Goal: Information Seeking & Learning: Learn about a topic

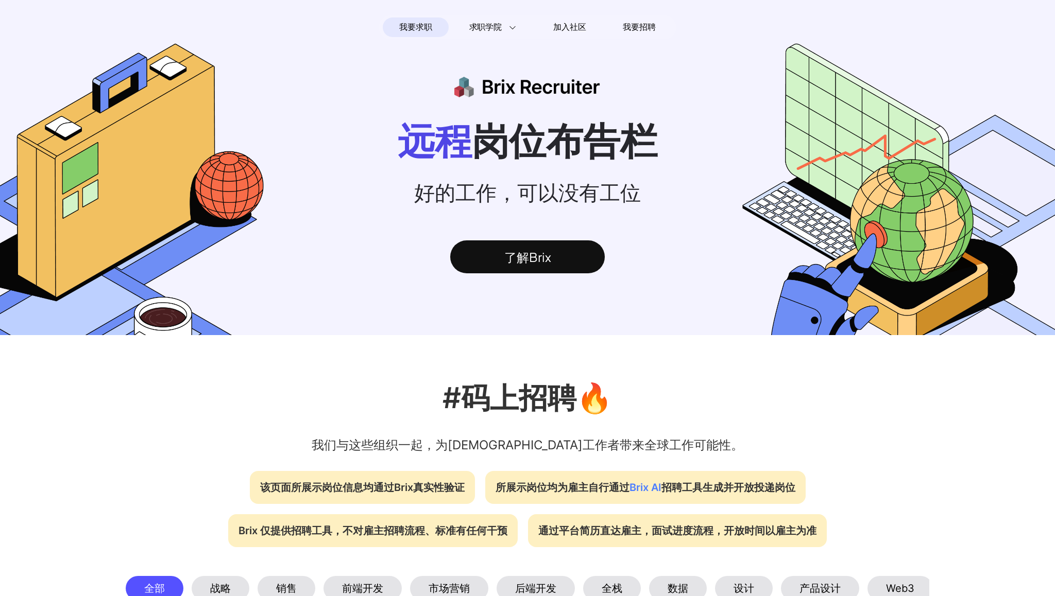
click at [409, 27] on span "我要求职" at bounding box center [415, 27] width 32 height 16
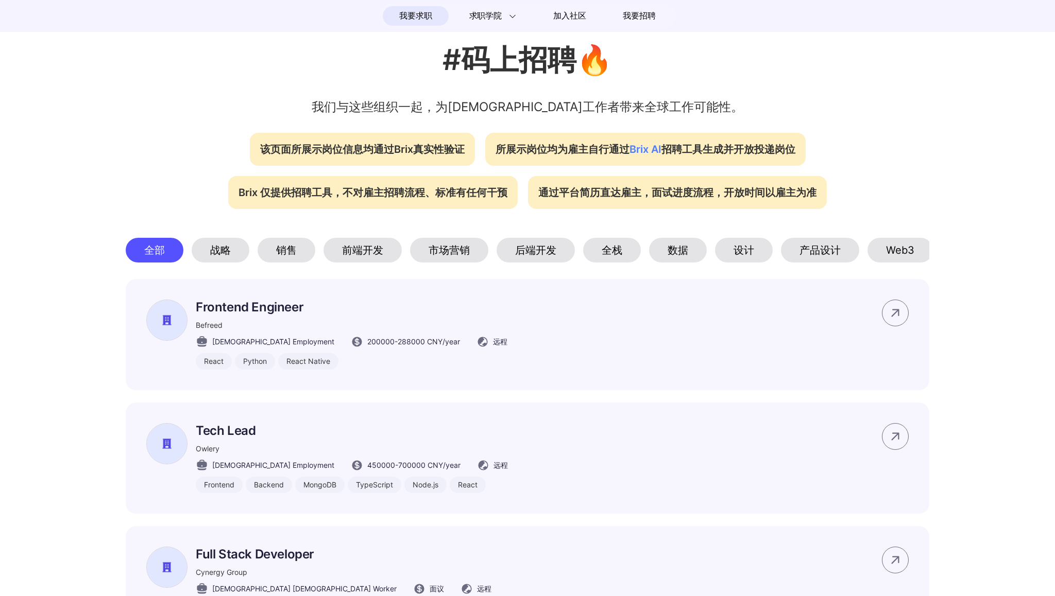
scroll to position [339, 0]
click at [546, 260] on div "后端开发" at bounding box center [535, 249] width 78 height 25
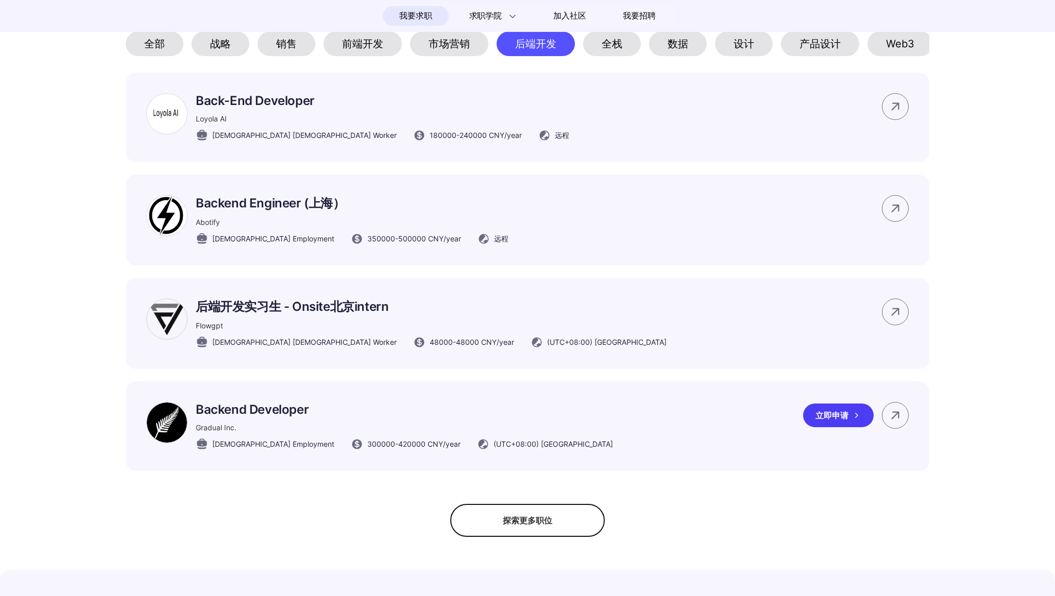
scroll to position [548, 0]
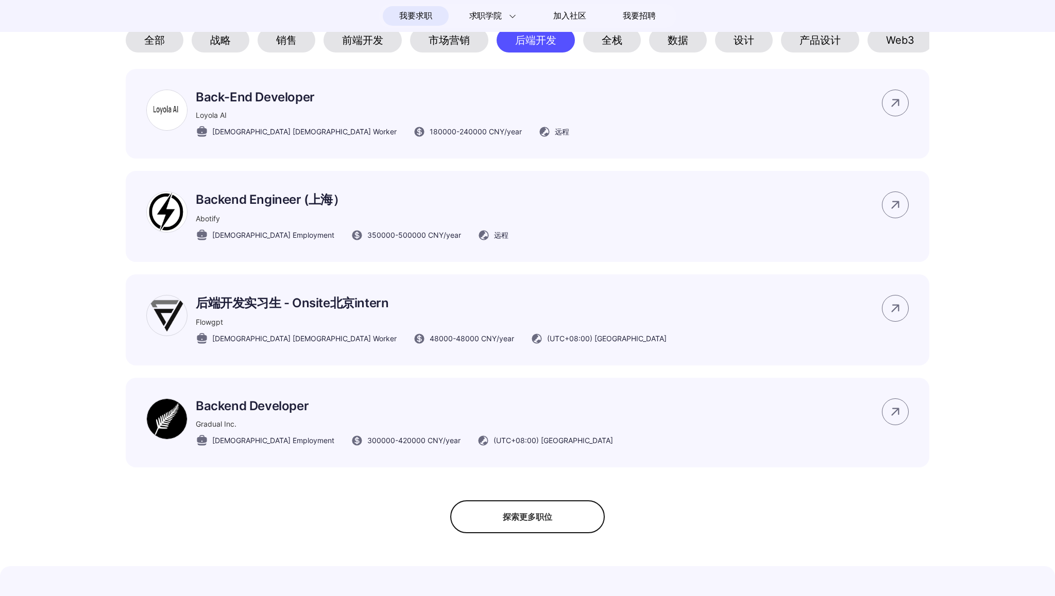
drag, startPoint x: 328, startPoint y: 448, endPoint x: 351, endPoint y: 448, distance: 22.7
click at [367, 446] on span "300000 - 420000 CNY /year" at bounding box center [413, 440] width 93 height 11
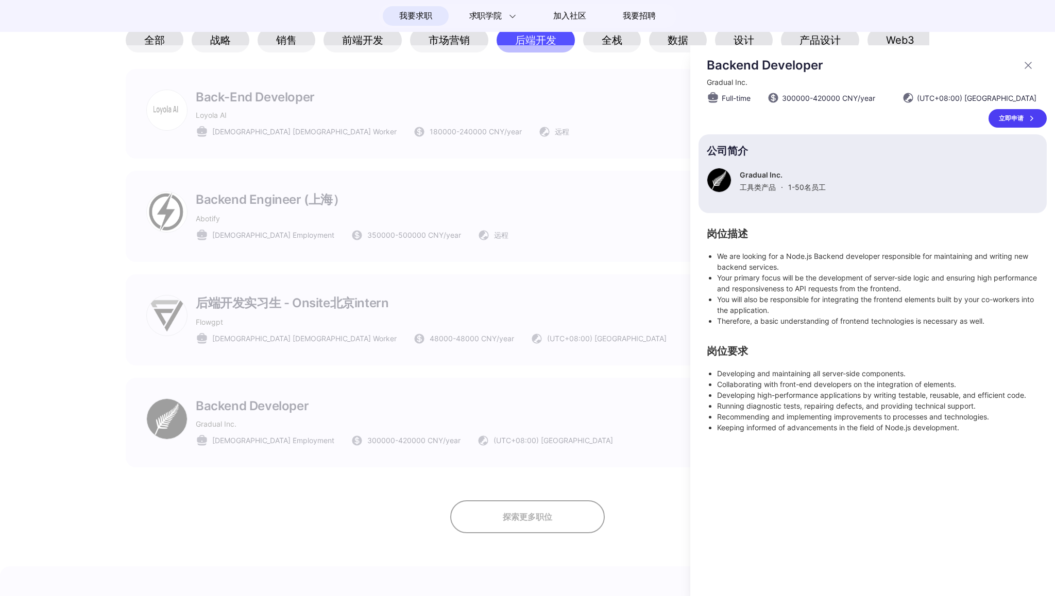
click at [377, 457] on div at bounding box center [527, 320] width 1055 height 551
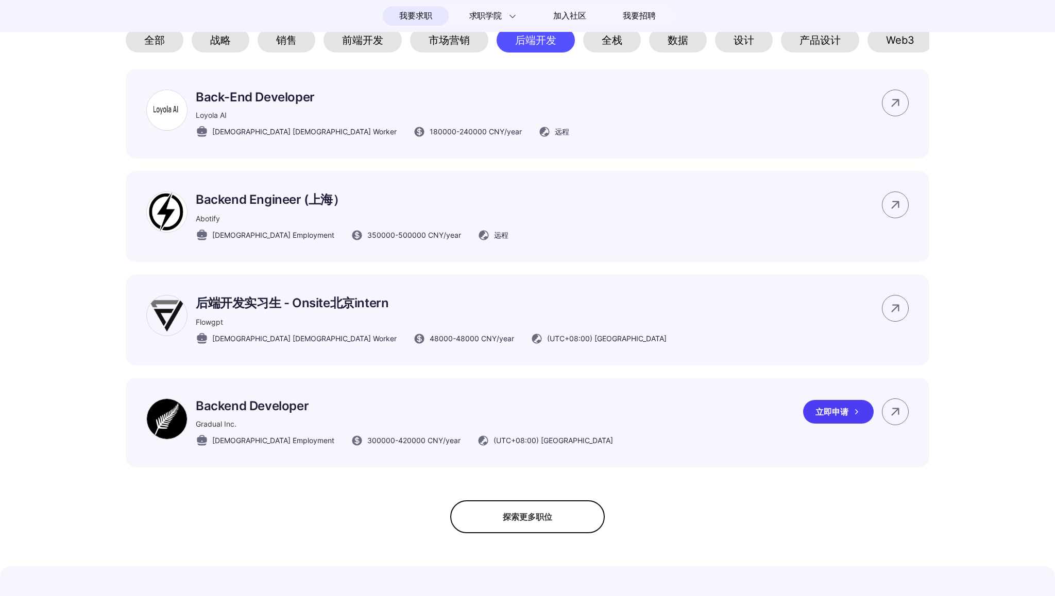
click at [229, 411] on p "Backend Developer" at bounding box center [404, 406] width 417 height 15
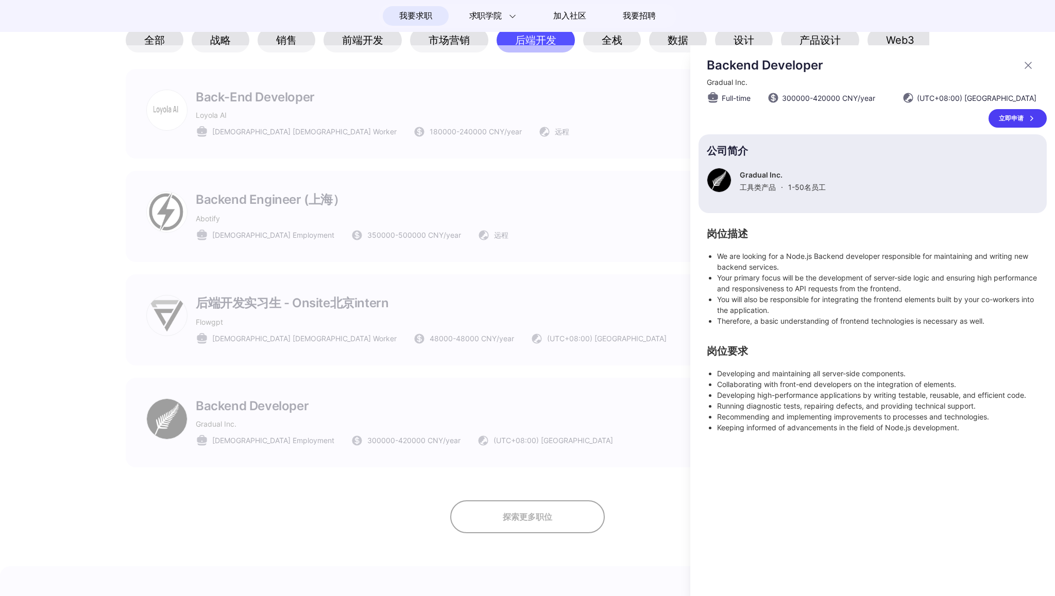
click at [637, 304] on div at bounding box center [527, 320] width 1055 height 551
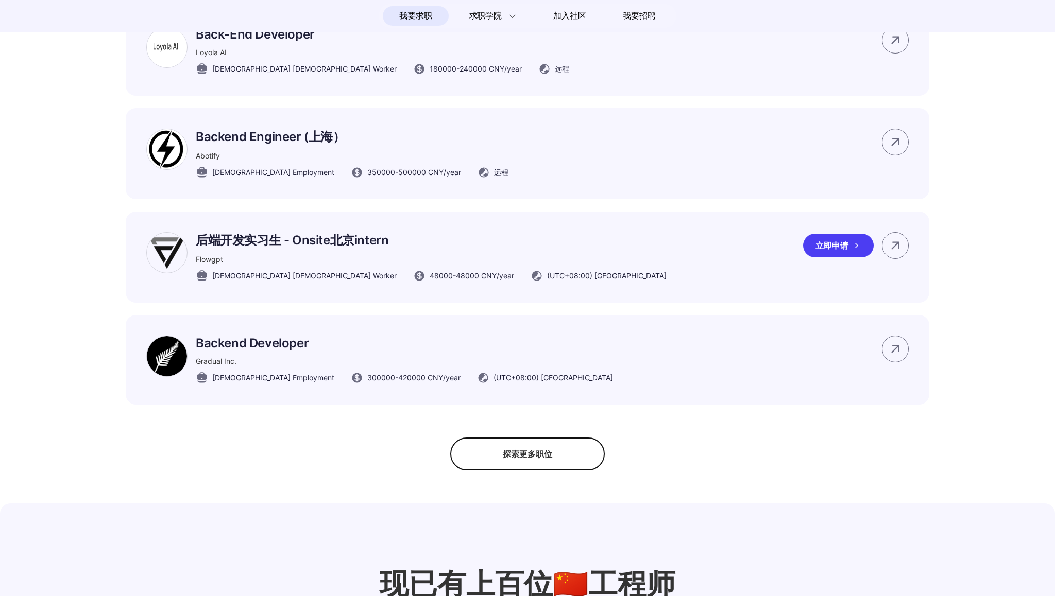
scroll to position [620, 0]
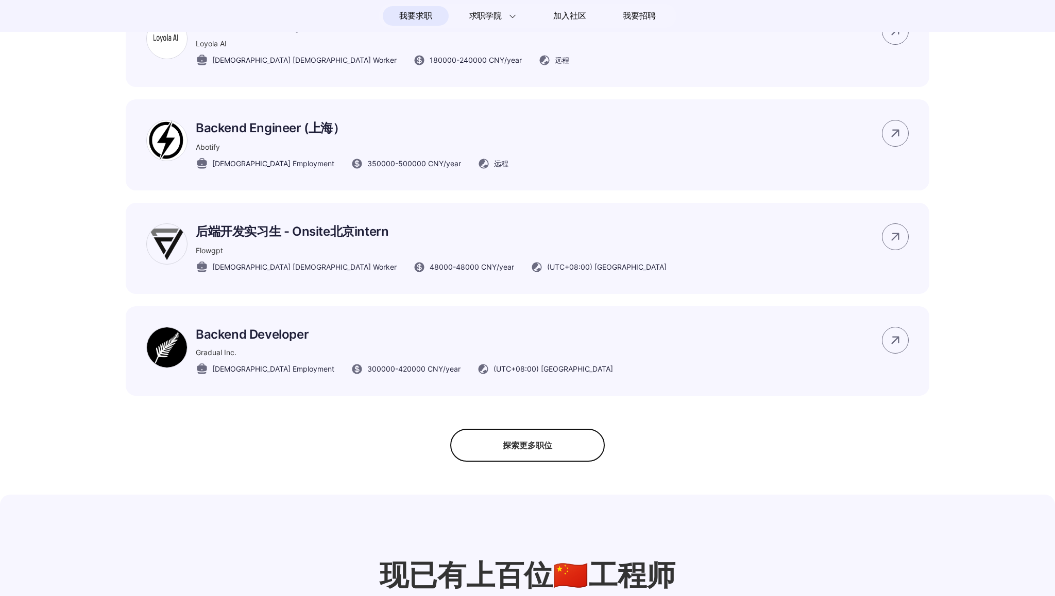
click at [526, 452] on div "探索更多职位" at bounding box center [527, 445] width 154 height 33
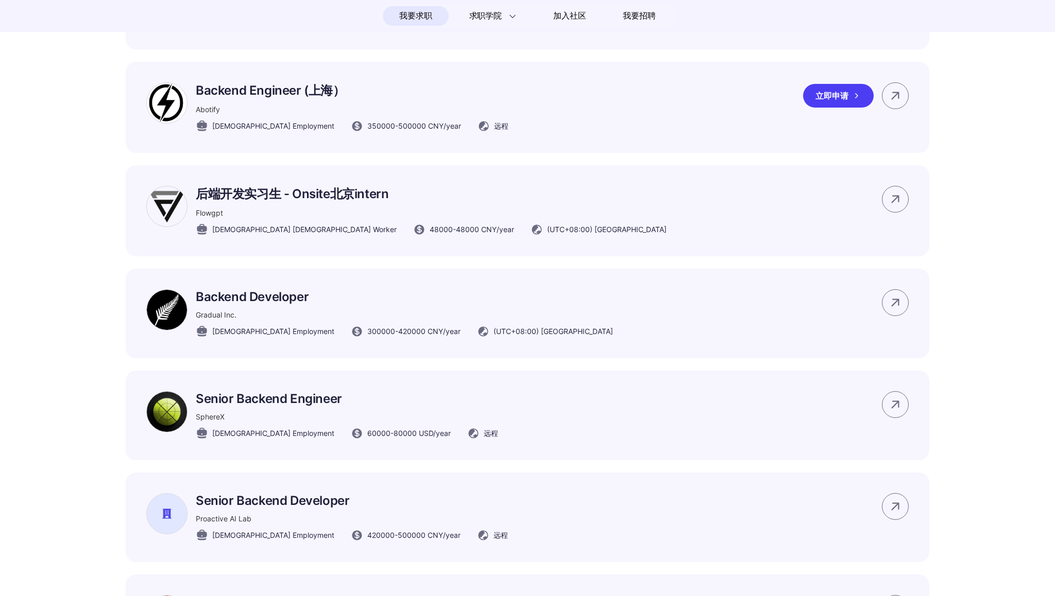
scroll to position [670, 0]
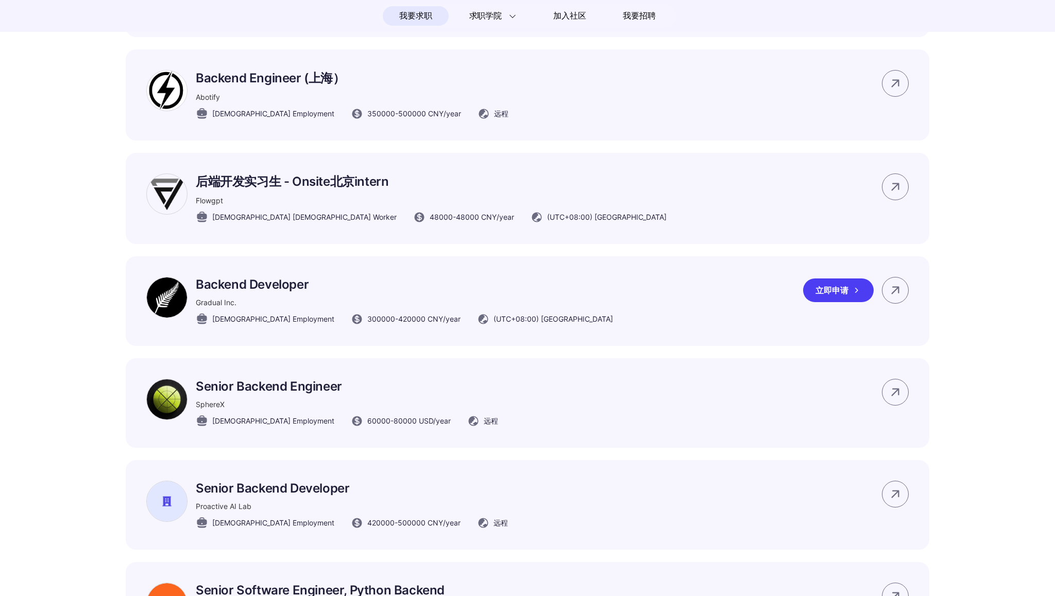
click at [268, 292] on p "Backend Developer" at bounding box center [404, 284] width 417 height 15
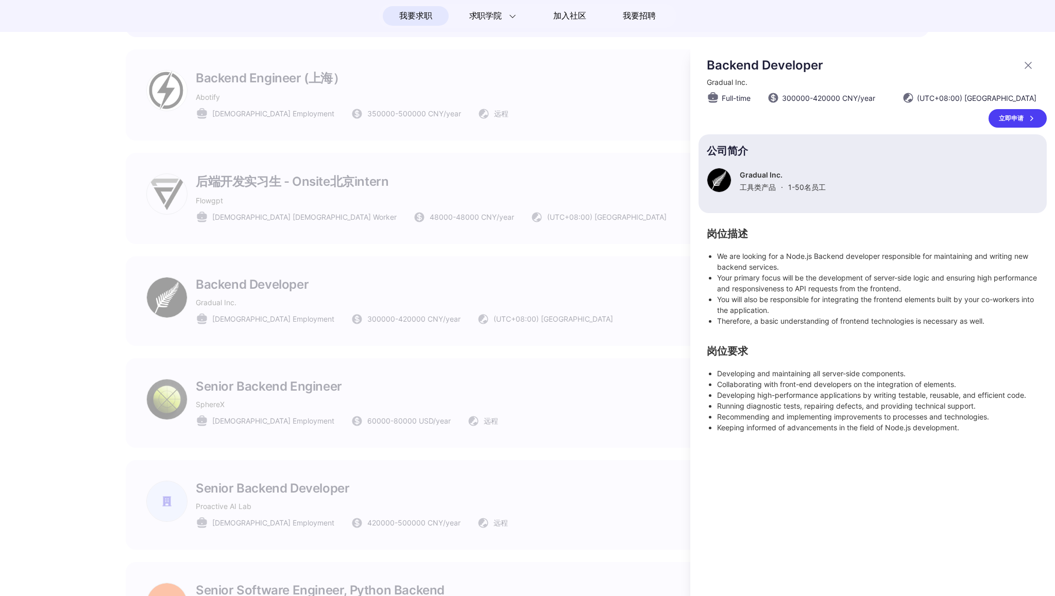
click at [620, 329] on div at bounding box center [527, 320] width 1055 height 551
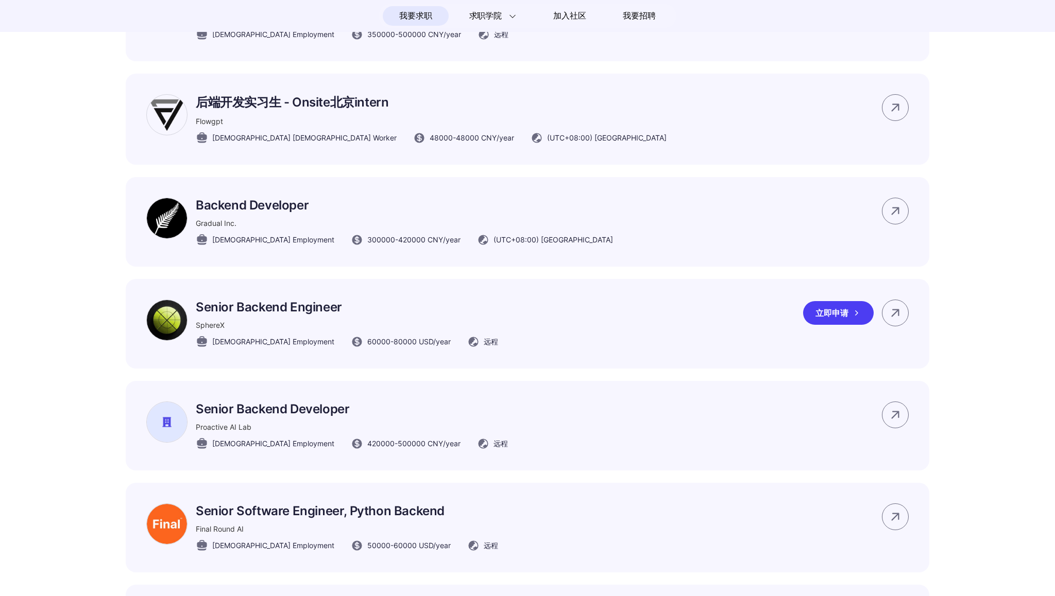
scroll to position [767, 0]
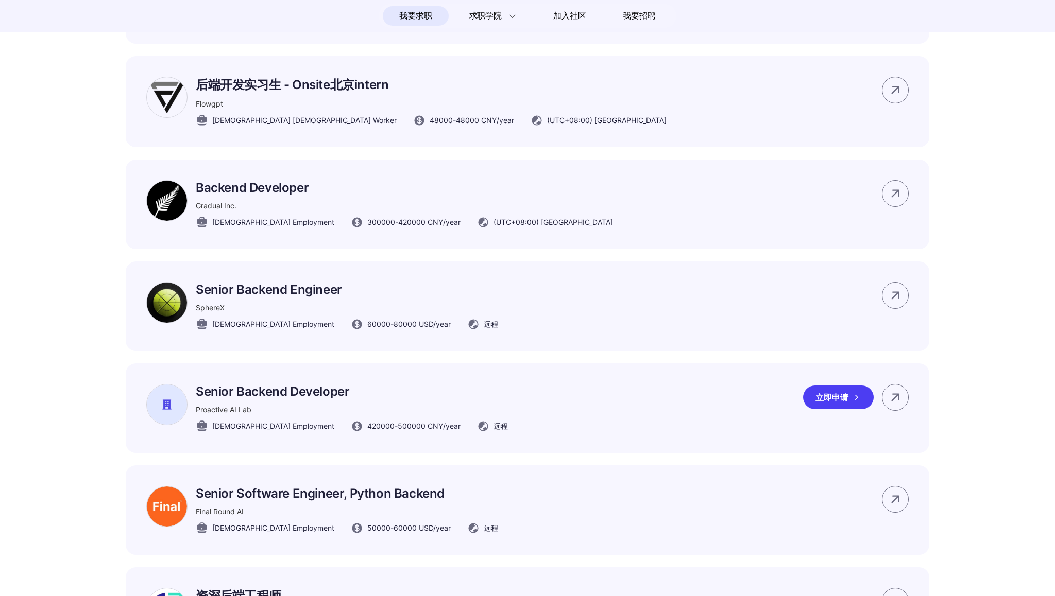
click at [286, 399] on p "Senior Backend Developer" at bounding box center [352, 391] width 312 height 15
